Goal: Register for event/course: Sign up to attend an event or enroll in a course

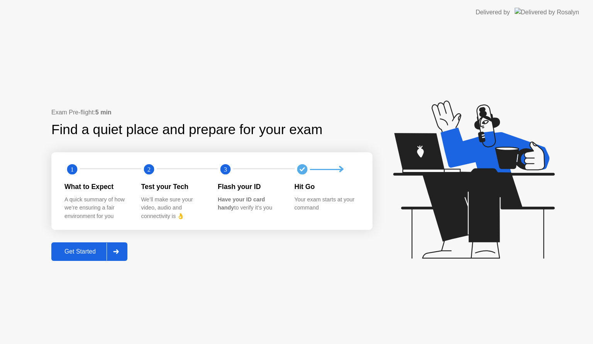
click at [85, 243] on button "Get Started" at bounding box center [89, 251] width 76 height 19
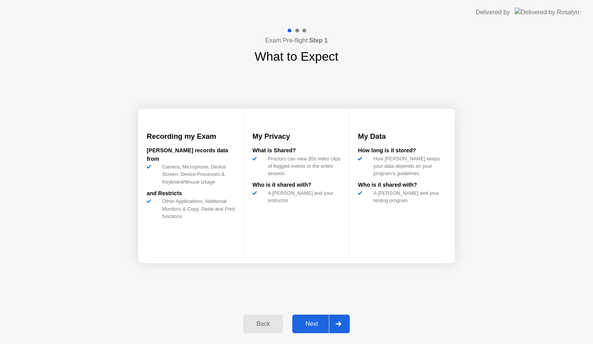
click at [328, 329] on button "Next" at bounding box center [321, 323] width 58 height 19
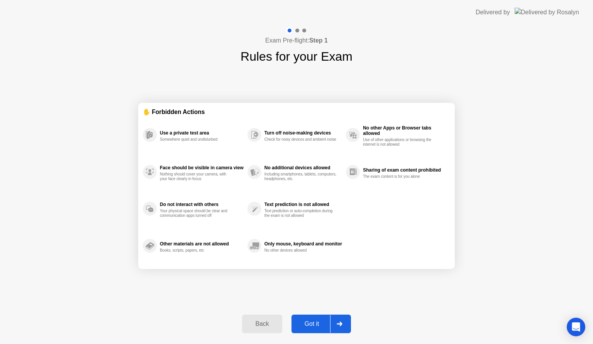
click at [328, 329] on button "Got it" at bounding box center [321, 323] width 59 height 19
select select "**********"
select select "*******"
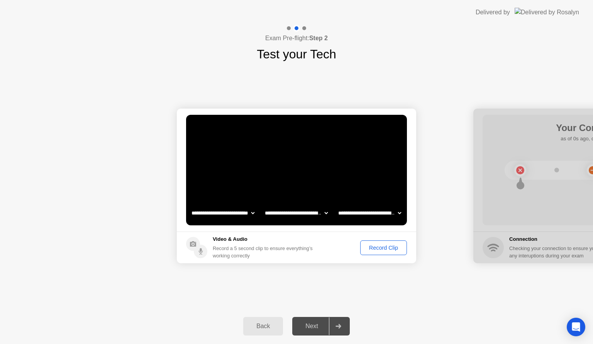
click at [382, 249] on div "Record Clip" at bounding box center [383, 247] width 41 height 6
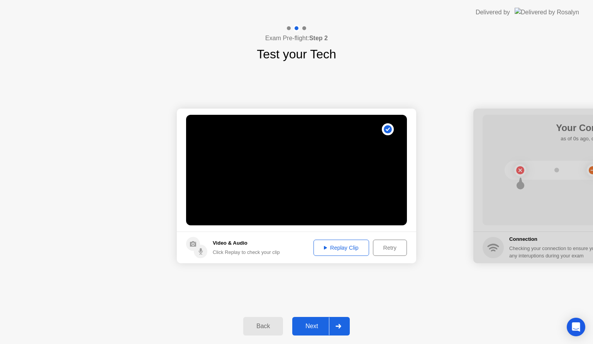
click at [358, 248] on div "Replay Clip" at bounding box center [341, 247] width 50 height 6
click at [317, 328] on div "Next" at bounding box center [312, 326] width 34 height 7
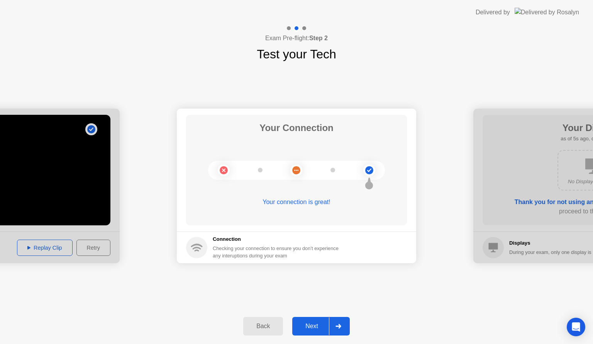
click at [339, 319] on div at bounding box center [338, 326] width 19 height 18
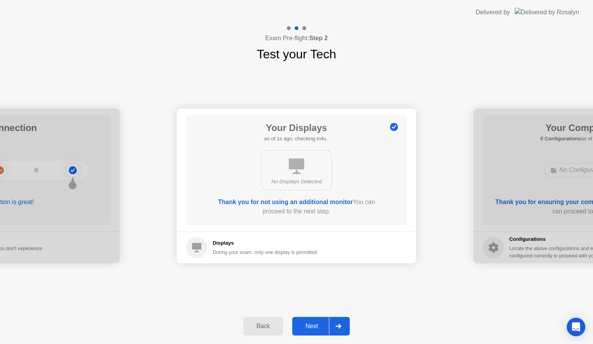
click at [339, 319] on div at bounding box center [338, 326] width 19 height 18
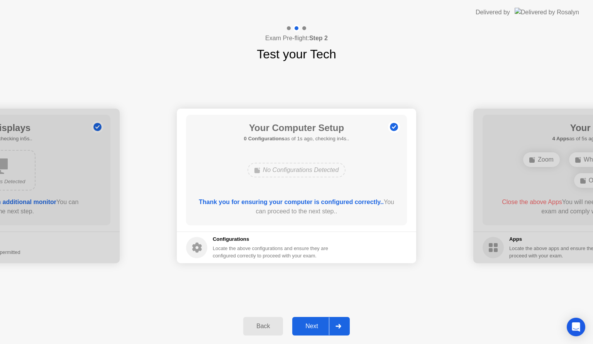
click at [339, 319] on div at bounding box center [338, 326] width 19 height 18
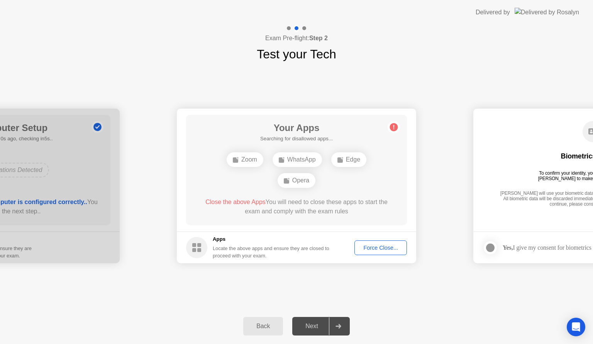
click at [394, 250] on div "Force Close..." at bounding box center [380, 247] width 47 height 6
click at [332, 285] on div "**********" at bounding box center [296, 185] width 593 height 245
click at [301, 169] on div "Edge" at bounding box center [296, 170] width 35 height 15
click at [388, 253] on button "Force Close..." at bounding box center [381, 247] width 53 height 15
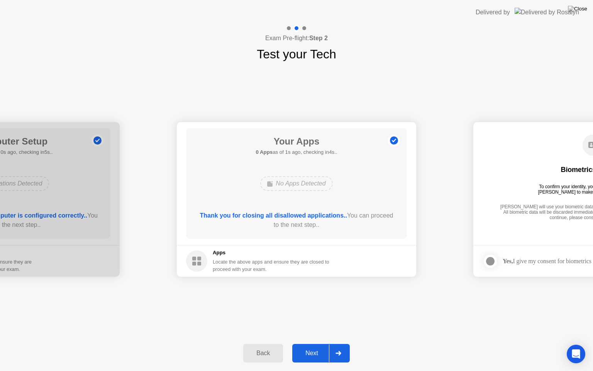
click at [325, 343] on button "Next" at bounding box center [321, 353] width 58 height 19
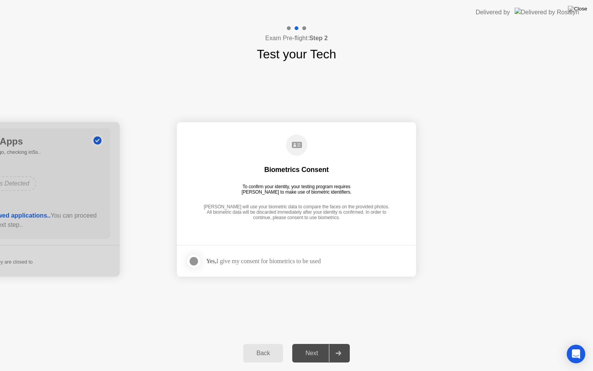
click at [195, 260] on div at bounding box center [193, 260] width 9 height 9
click at [324, 343] on button "Next" at bounding box center [321, 353] width 58 height 19
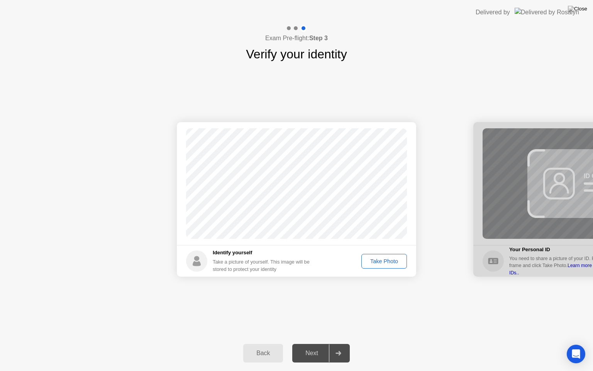
click at [340, 343] on icon at bounding box center [338, 353] width 5 height 5
click at [394, 266] on button "Take Photo" at bounding box center [385, 261] width 46 height 15
click at [338, 343] on div at bounding box center [338, 353] width 19 height 18
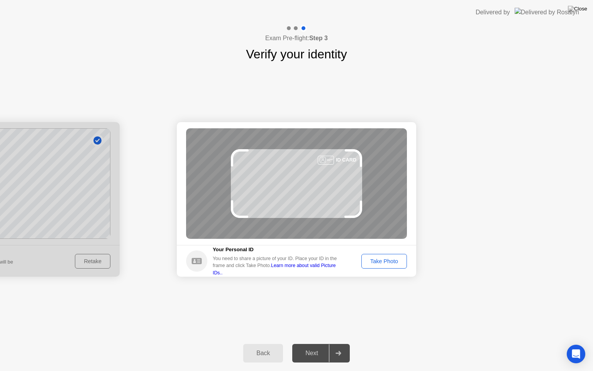
click at [392, 264] on div "Take Photo" at bounding box center [384, 261] width 40 height 6
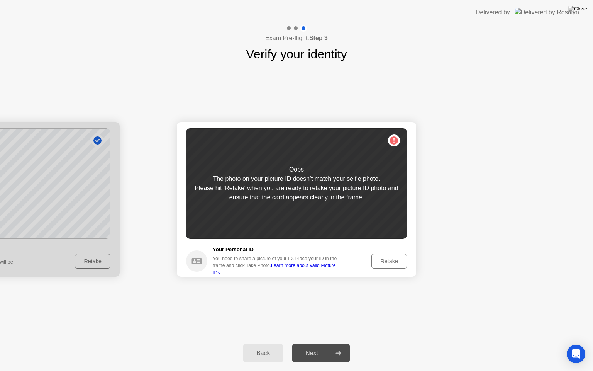
click at [392, 264] on div "Retake" at bounding box center [389, 261] width 30 height 6
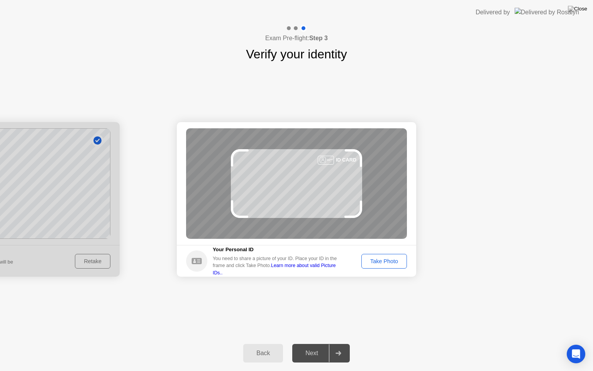
click at [401, 259] on div "Take Photo" at bounding box center [384, 261] width 40 height 6
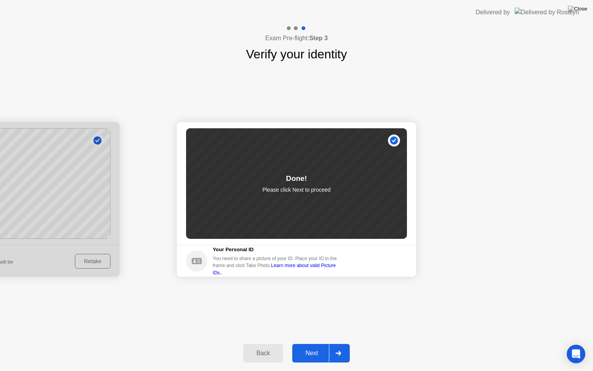
click at [329, 343] on div at bounding box center [338, 353] width 19 height 18
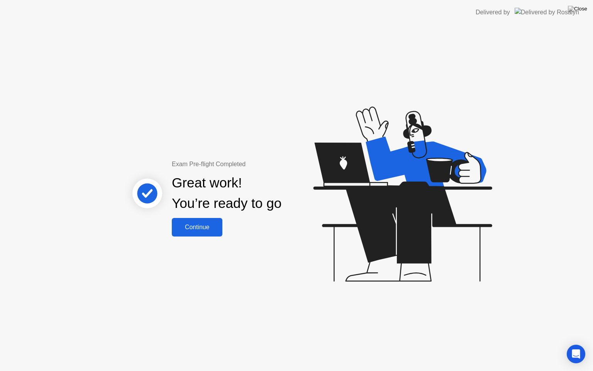
click at [204, 229] on div "Continue" at bounding box center [197, 227] width 46 height 7
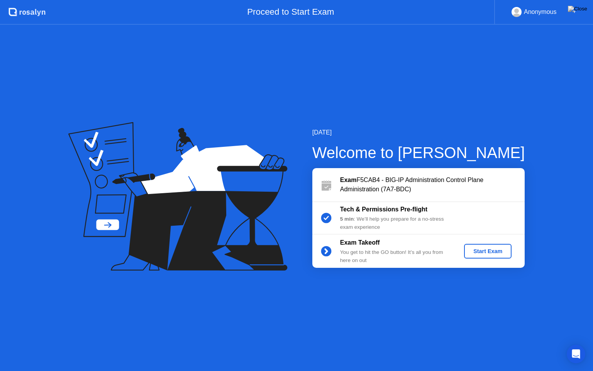
click at [503, 251] on div "Start Exam" at bounding box center [487, 251] width 41 height 6
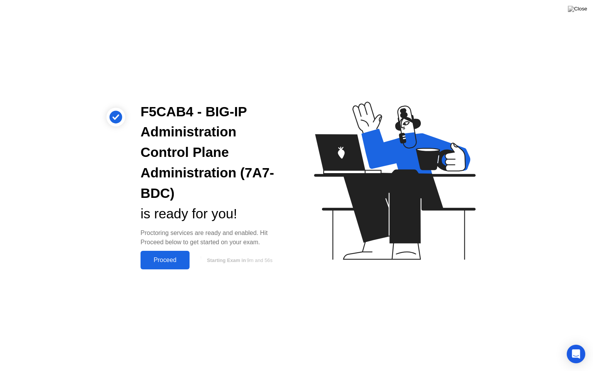
click at [163, 260] on div "Proceed" at bounding box center [165, 259] width 44 height 7
